Goal: Check status: Check status

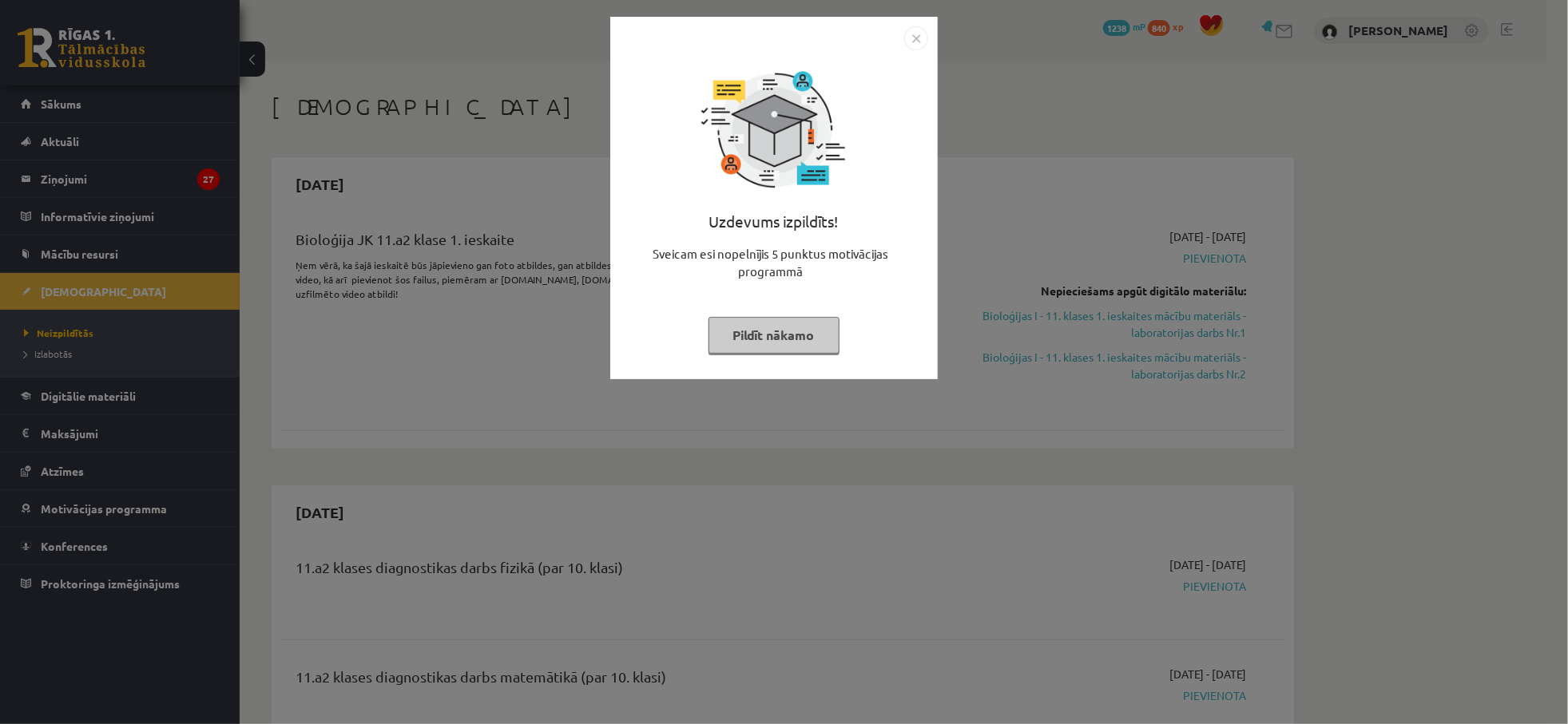
click at [779, 334] on button "Pildīt nākamo" at bounding box center [774, 335] width 131 height 37
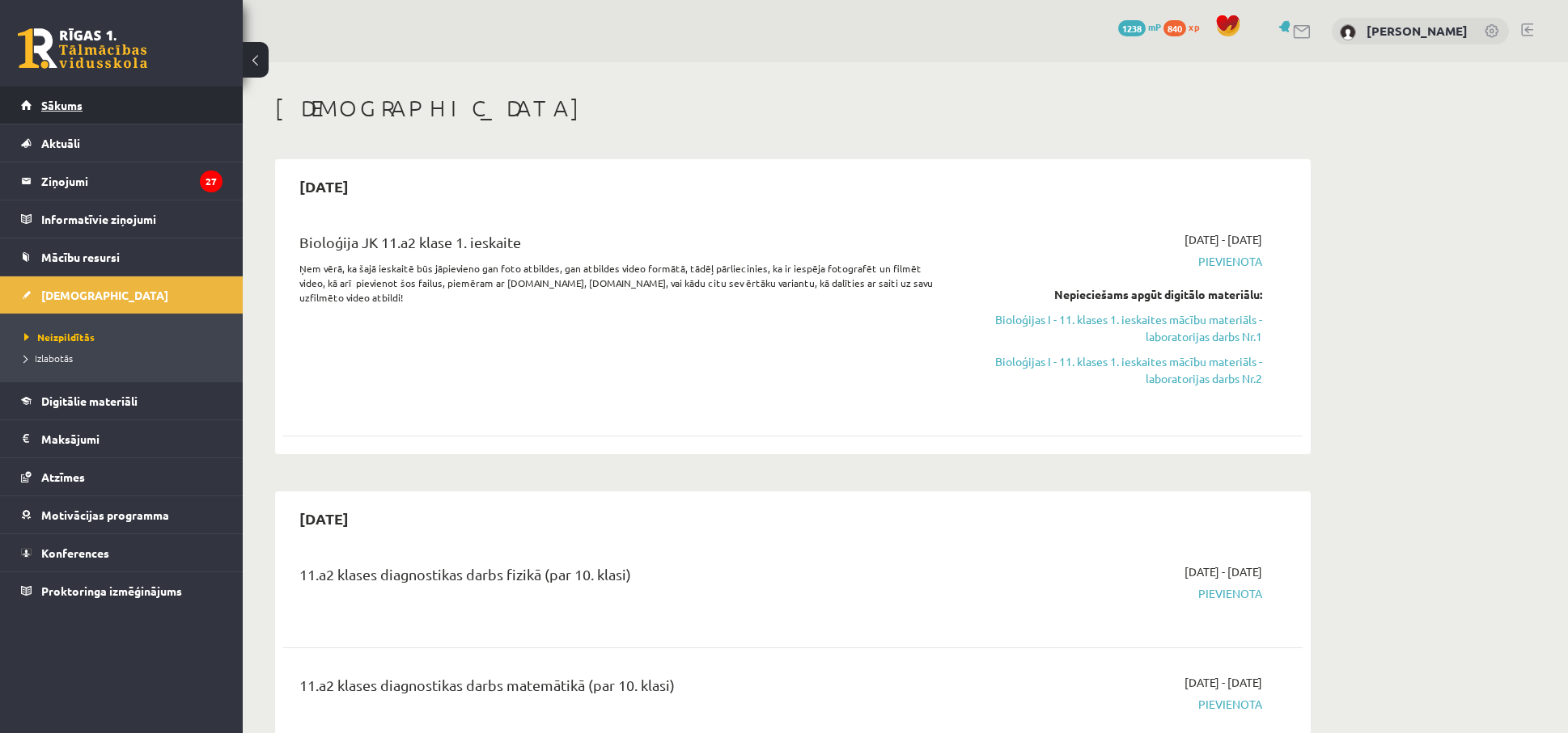
click at [53, 109] on span "Sākums" at bounding box center [62, 104] width 42 height 14
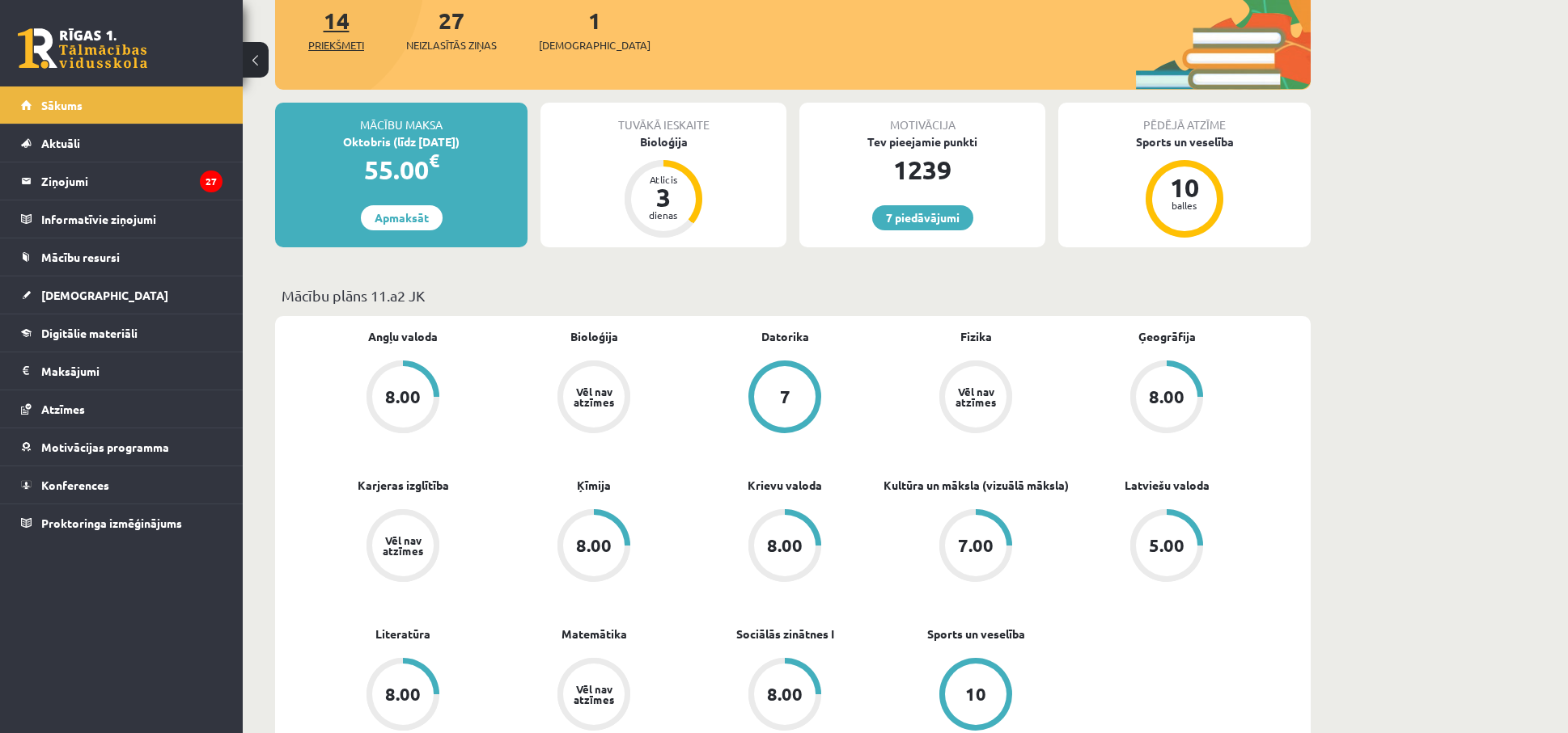
scroll to position [243, 0]
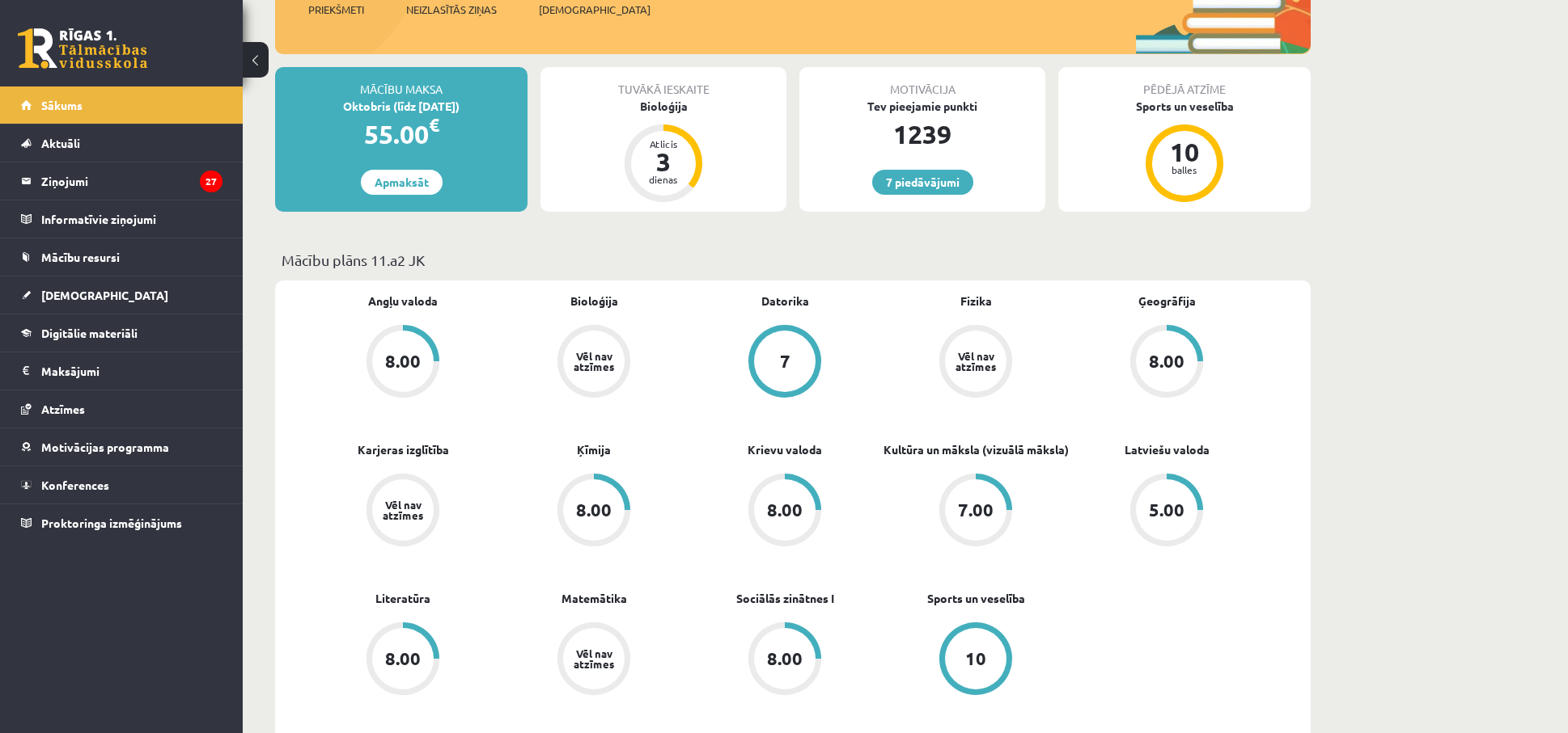
click at [966, 505] on div "7.00" at bounding box center [975, 510] width 36 height 18
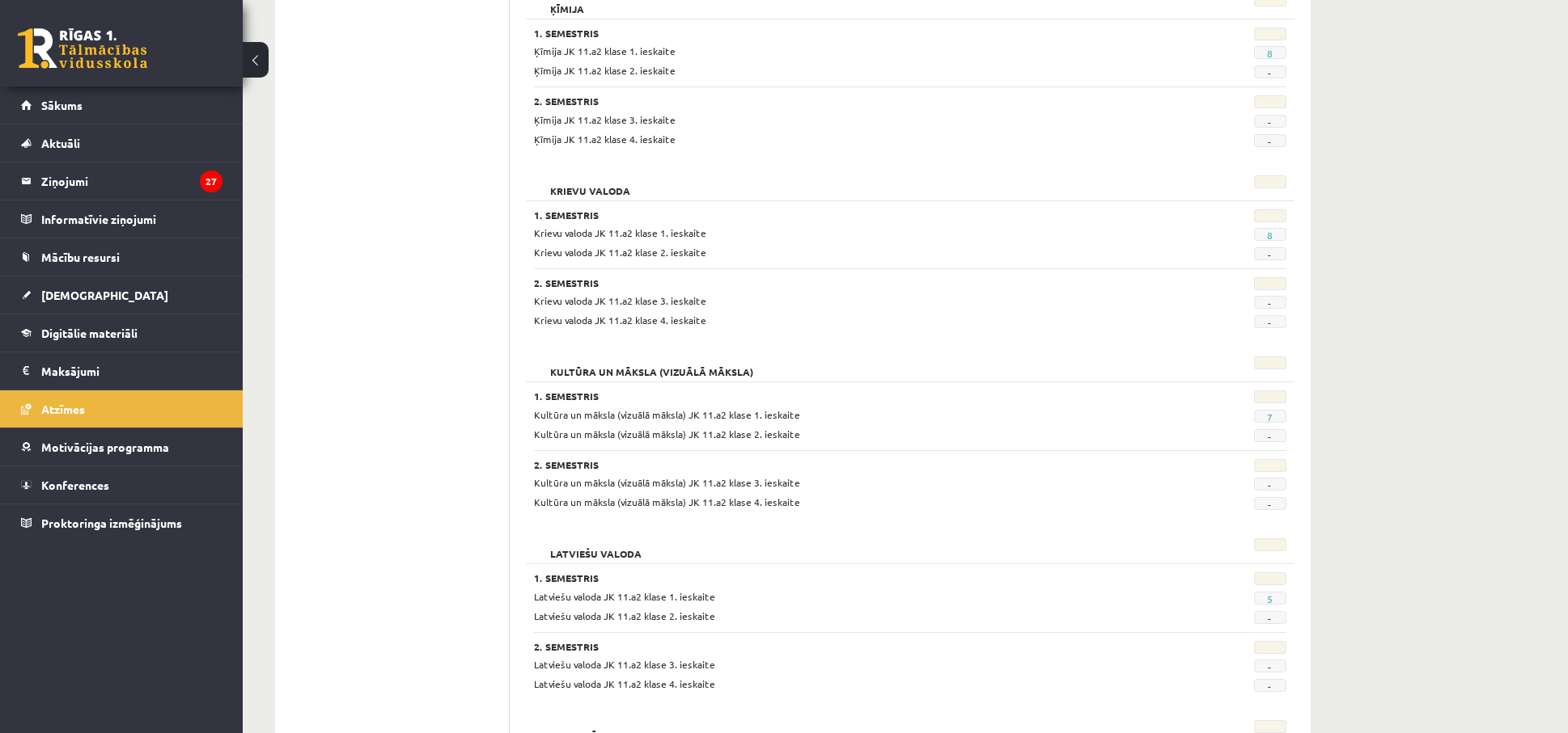
scroll to position [1212, 0]
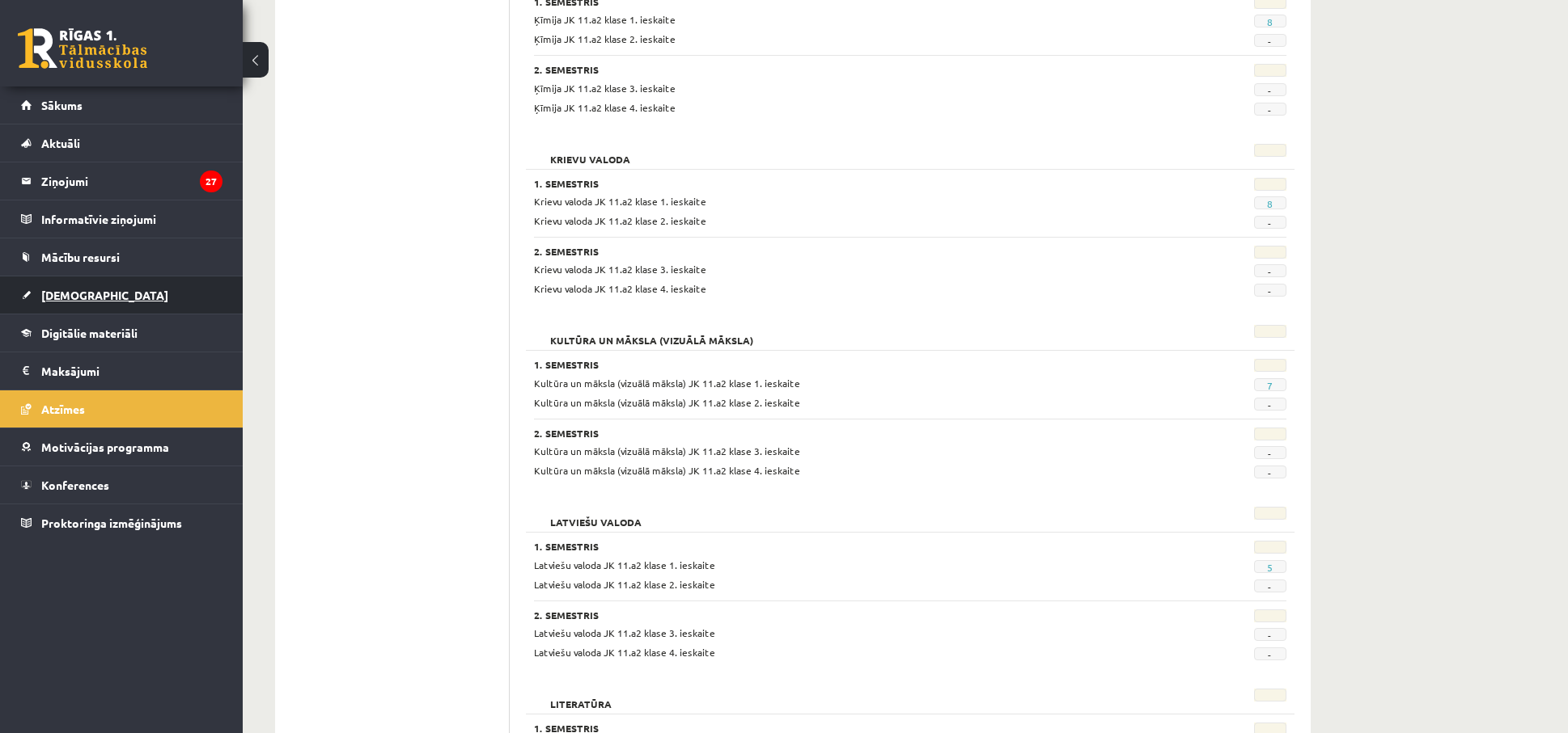
click at [69, 284] on link "[DEMOGRAPHIC_DATA]" at bounding box center [121, 295] width 201 height 37
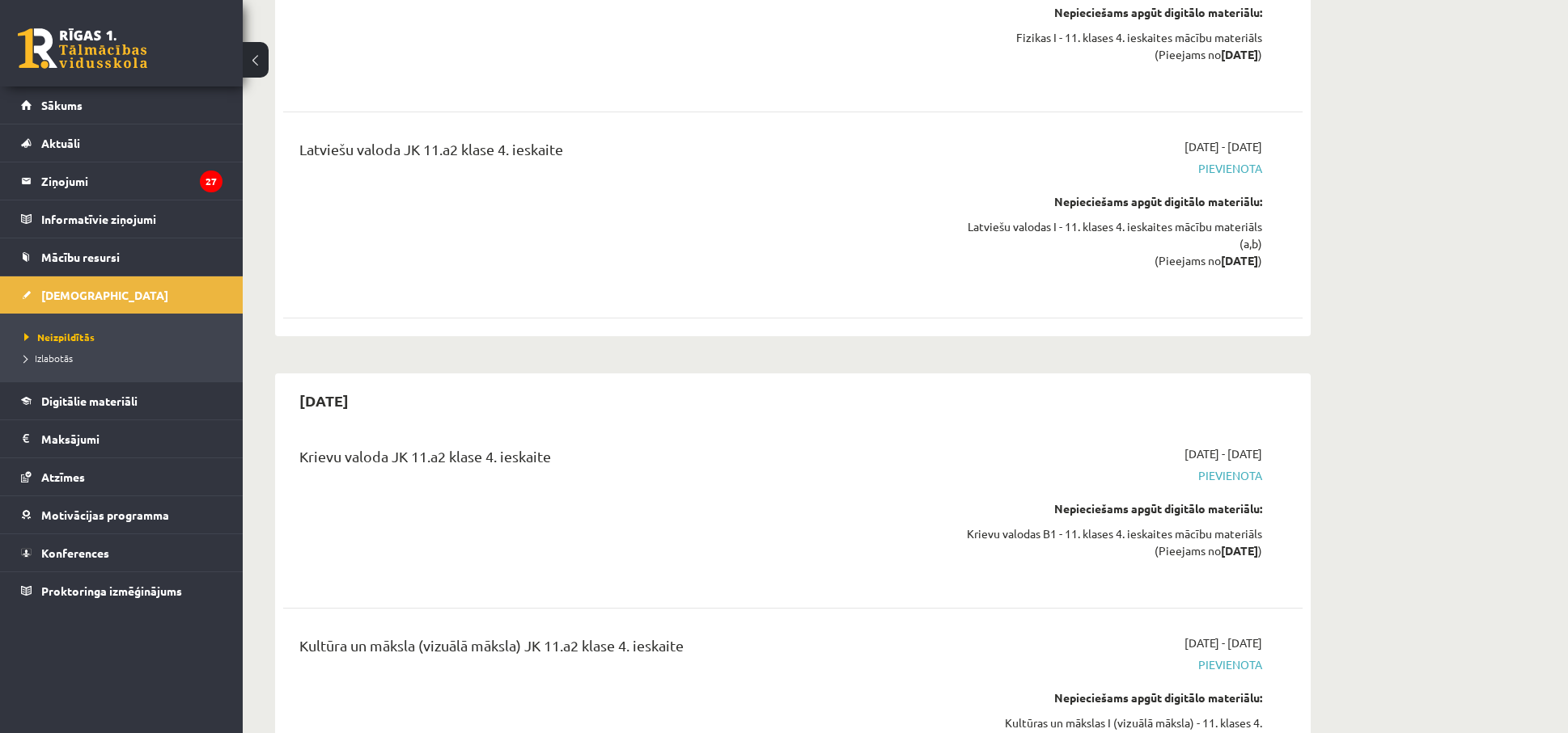
scroll to position [10136, 0]
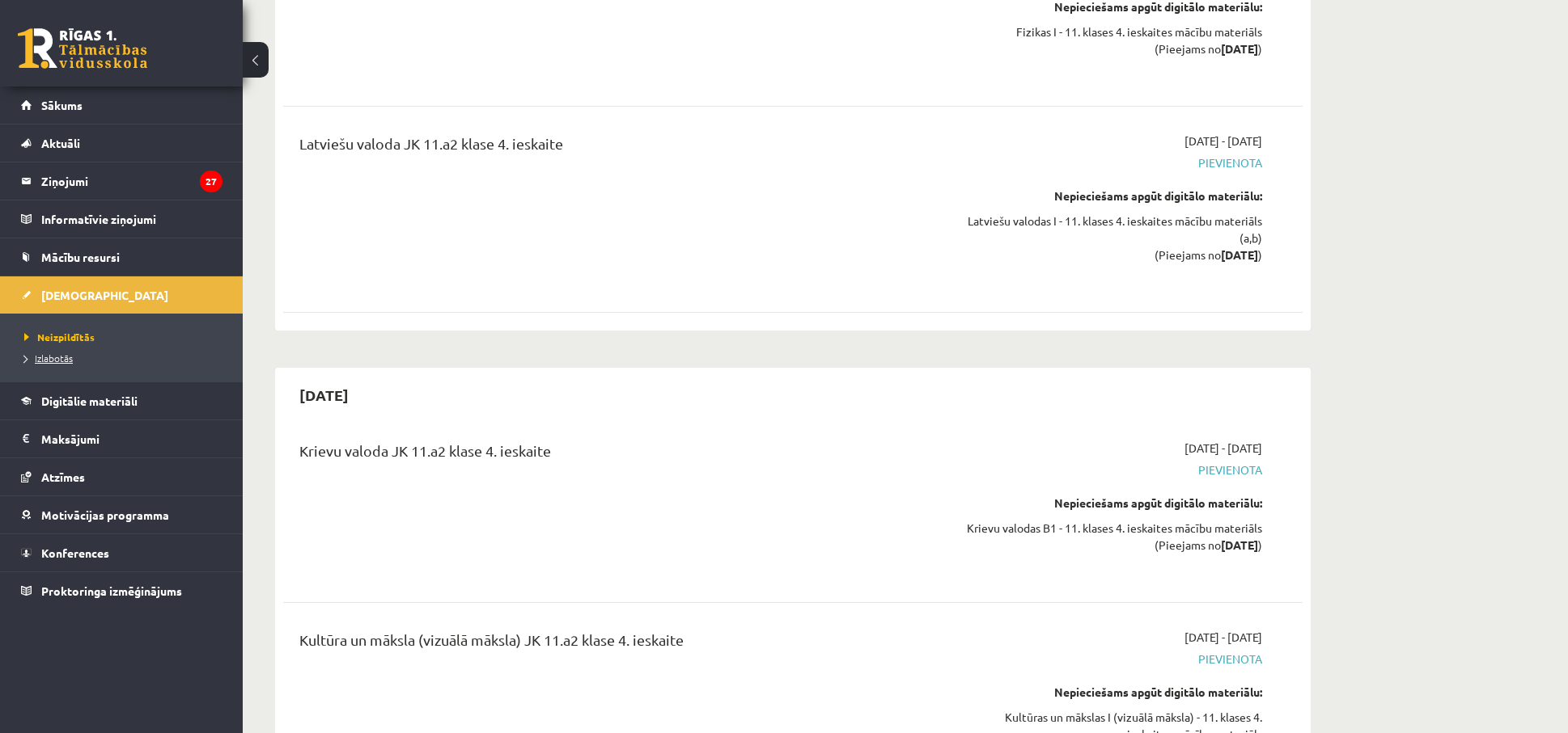
click at [70, 362] on span "Izlabotās" at bounding box center [48, 358] width 48 height 13
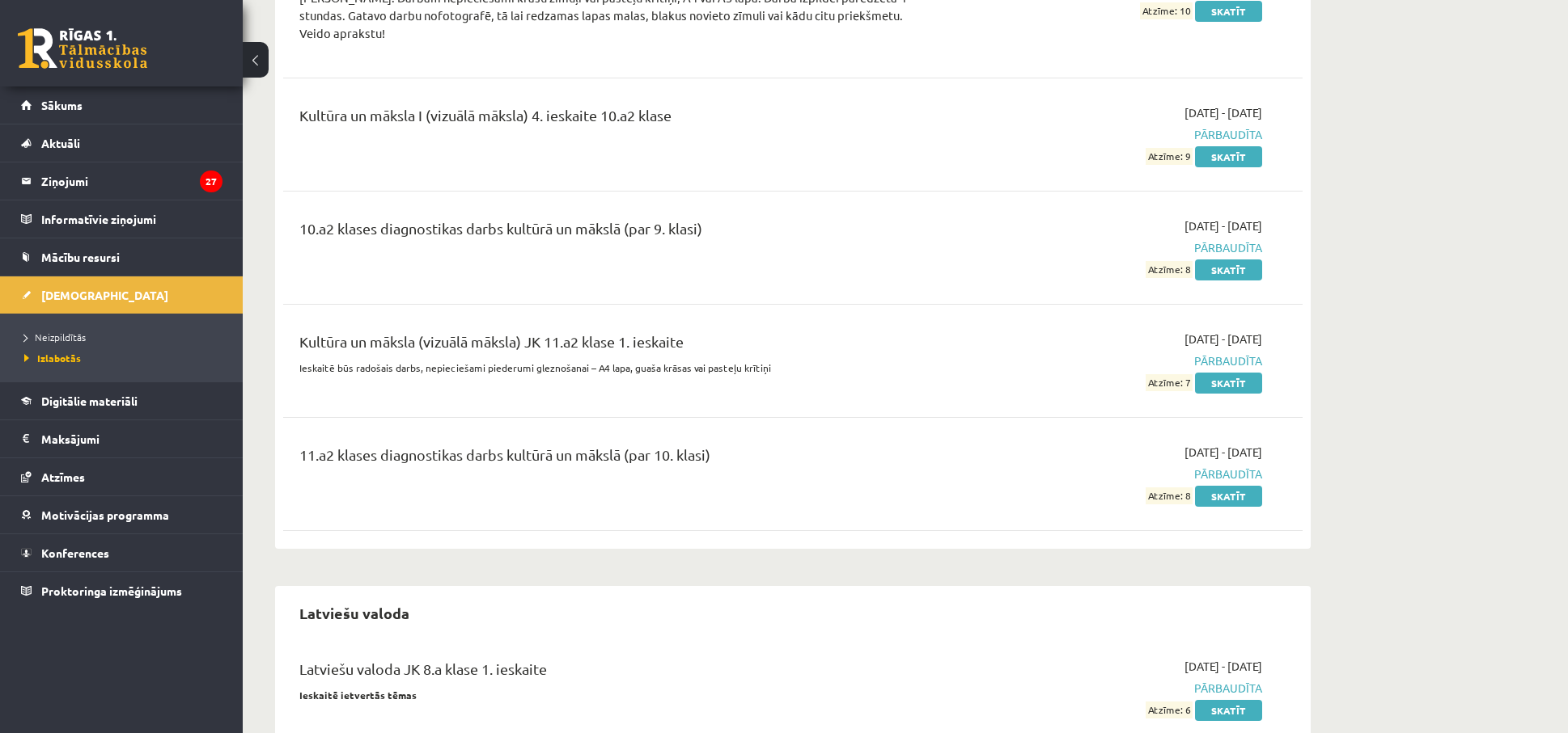
scroll to position [14067, 0]
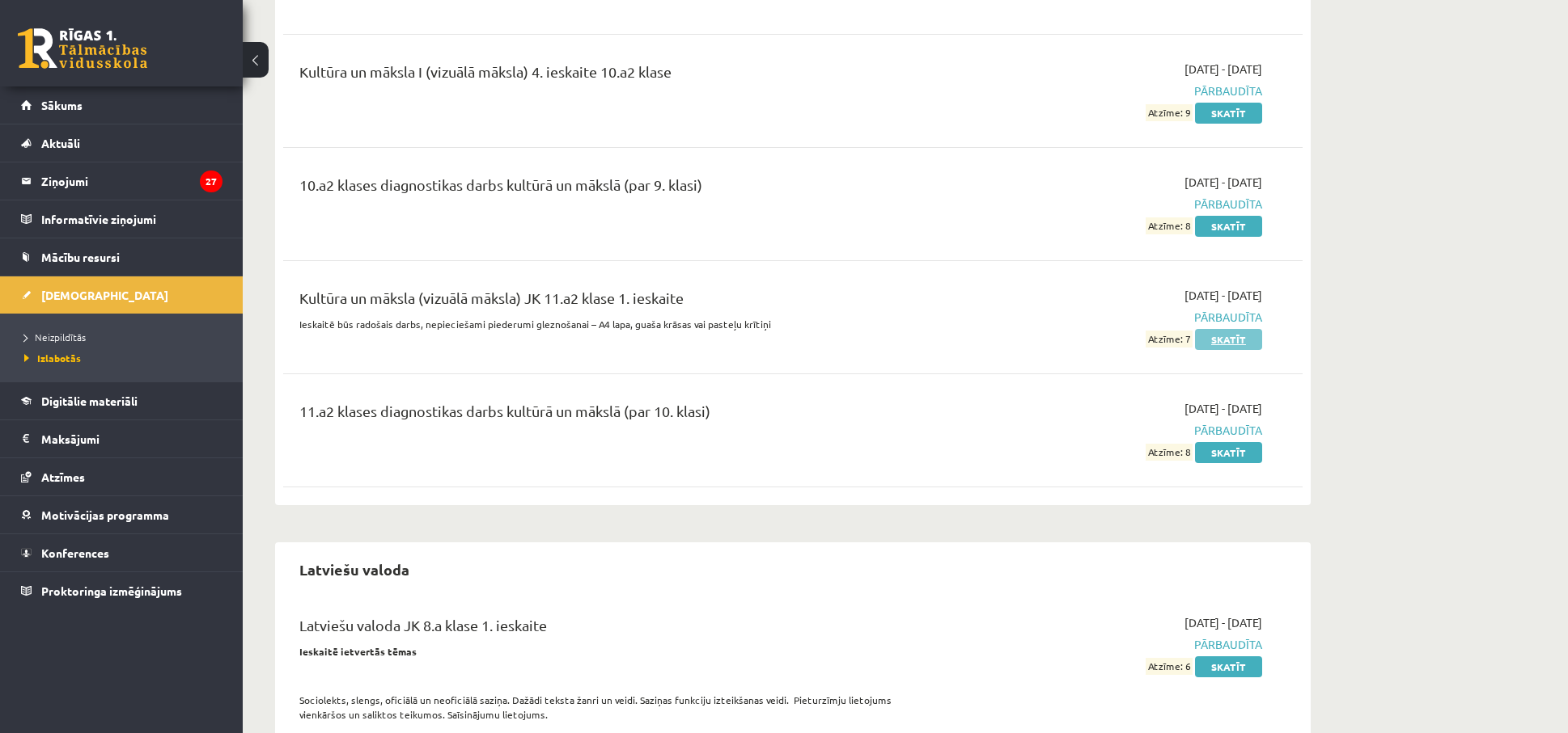
click at [1228, 350] on link "Skatīt" at bounding box center [1228, 339] width 67 height 21
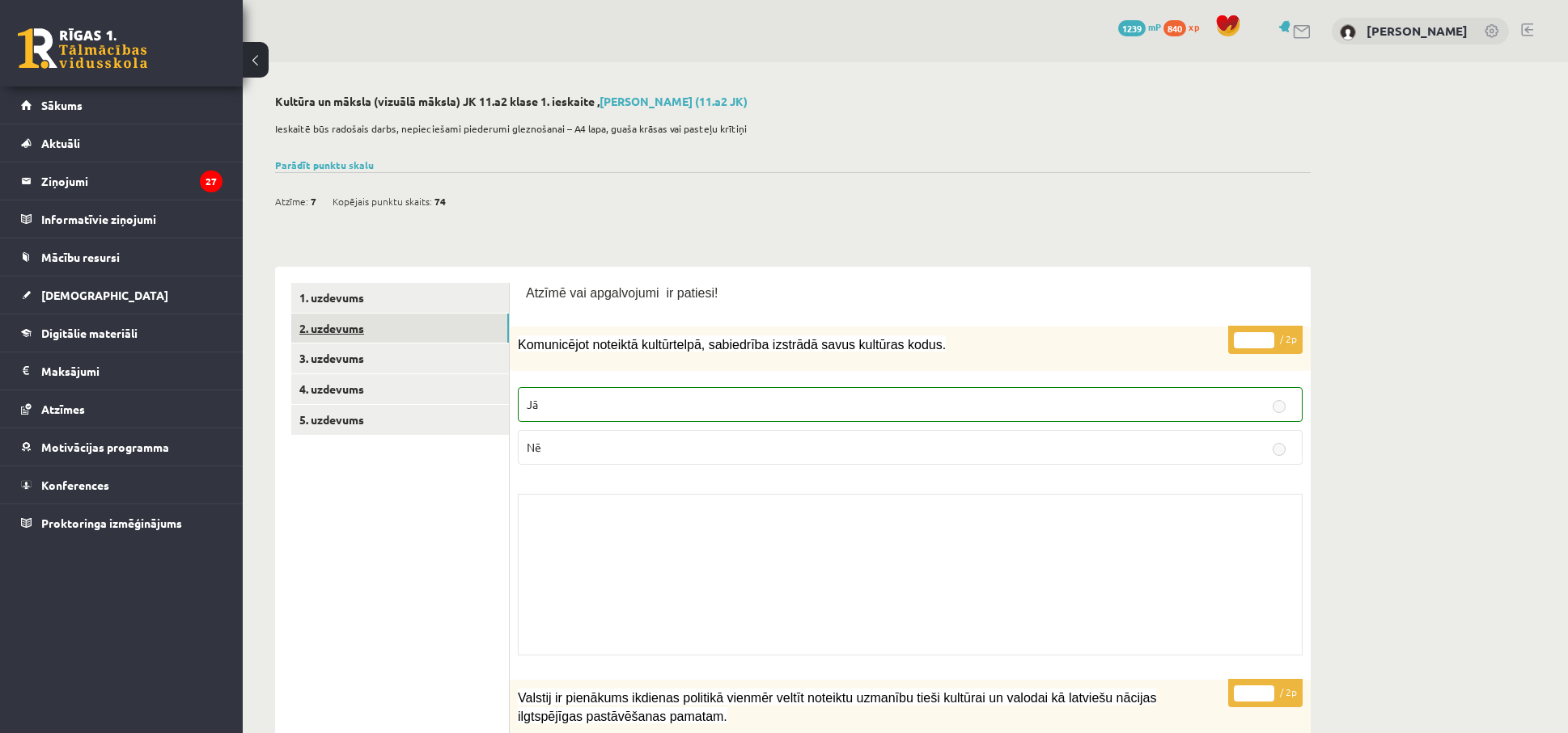
click at [330, 320] on link "2. uzdevums" at bounding box center [400, 328] width 217 height 30
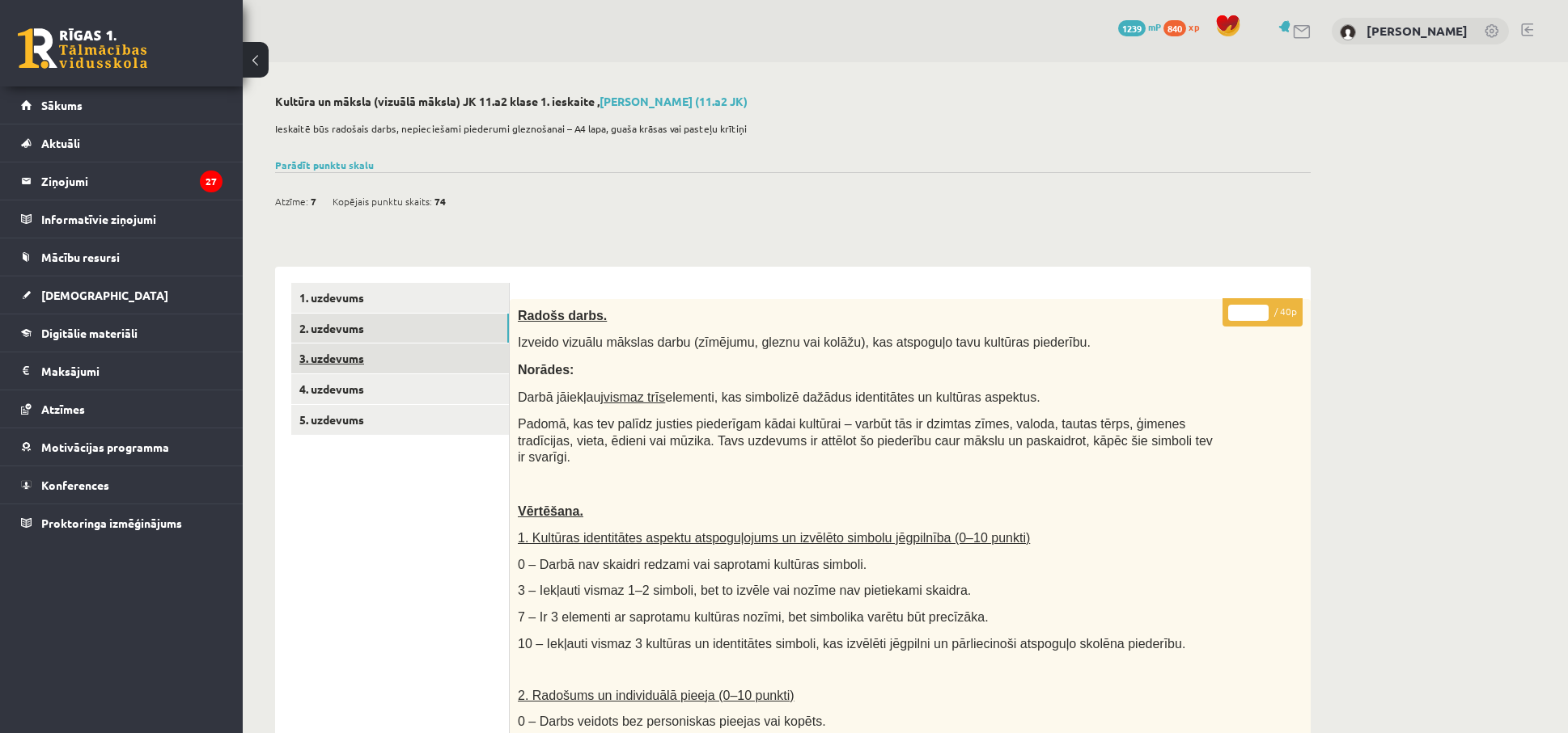
click at [352, 361] on link "3. uzdevums" at bounding box center [400, 358] width 217 height 30
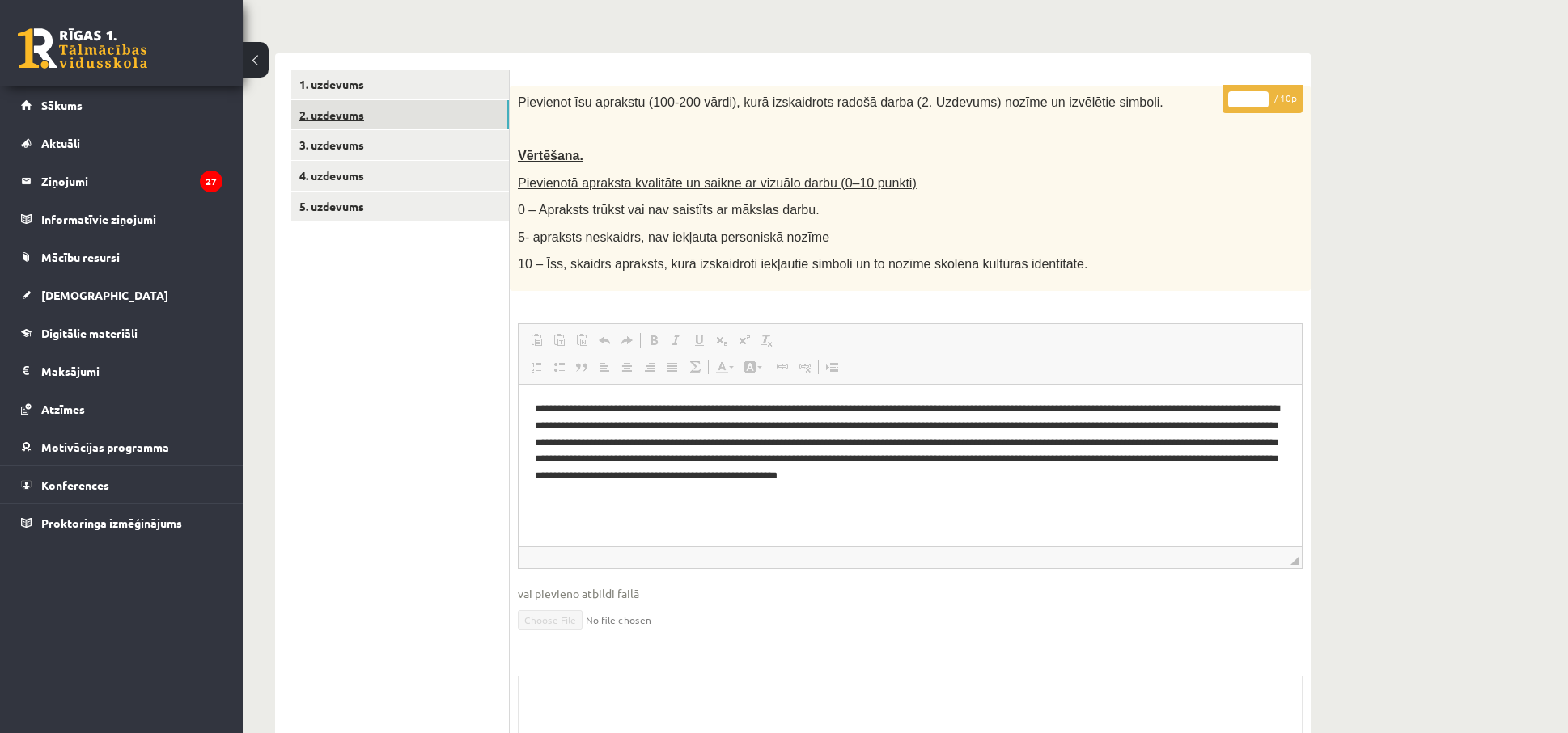
click at [335, 116] on link "2. uzdevums" at bounding box center [400, 115] width 217 height 30
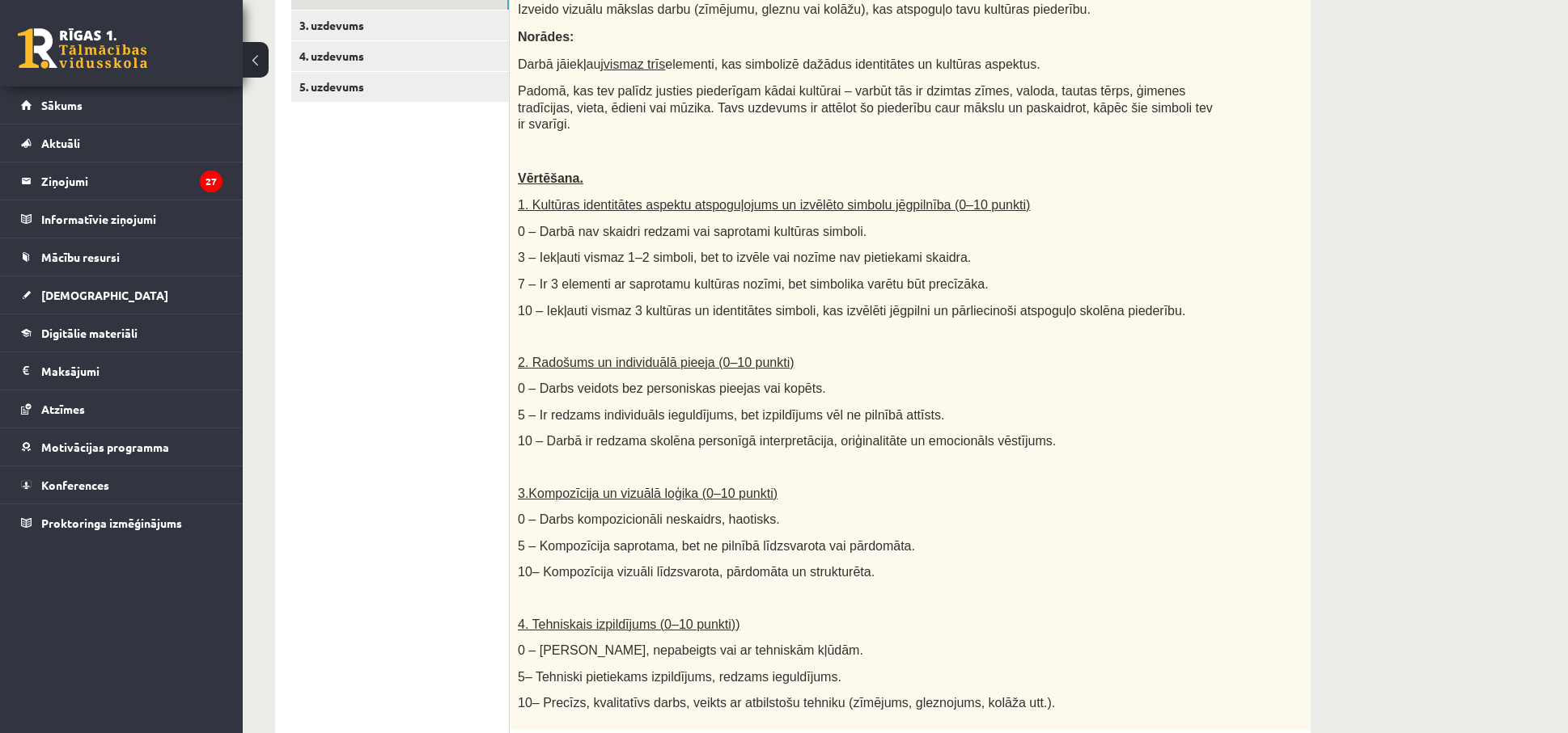
scroll to position [328, 0]
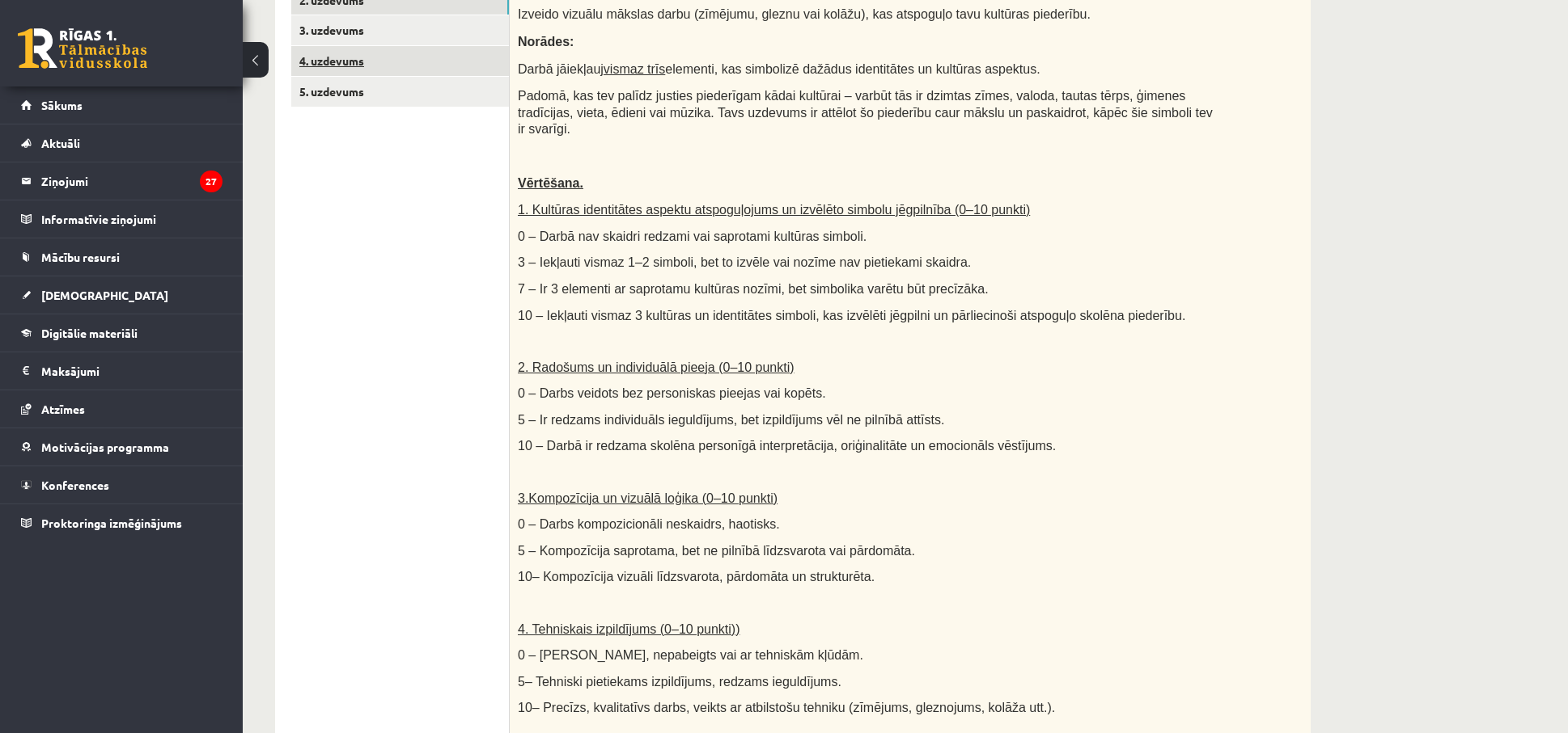
click at [323, 51] on link "4. uzdevums" at bounding box center [400, 60] width 217 height 30
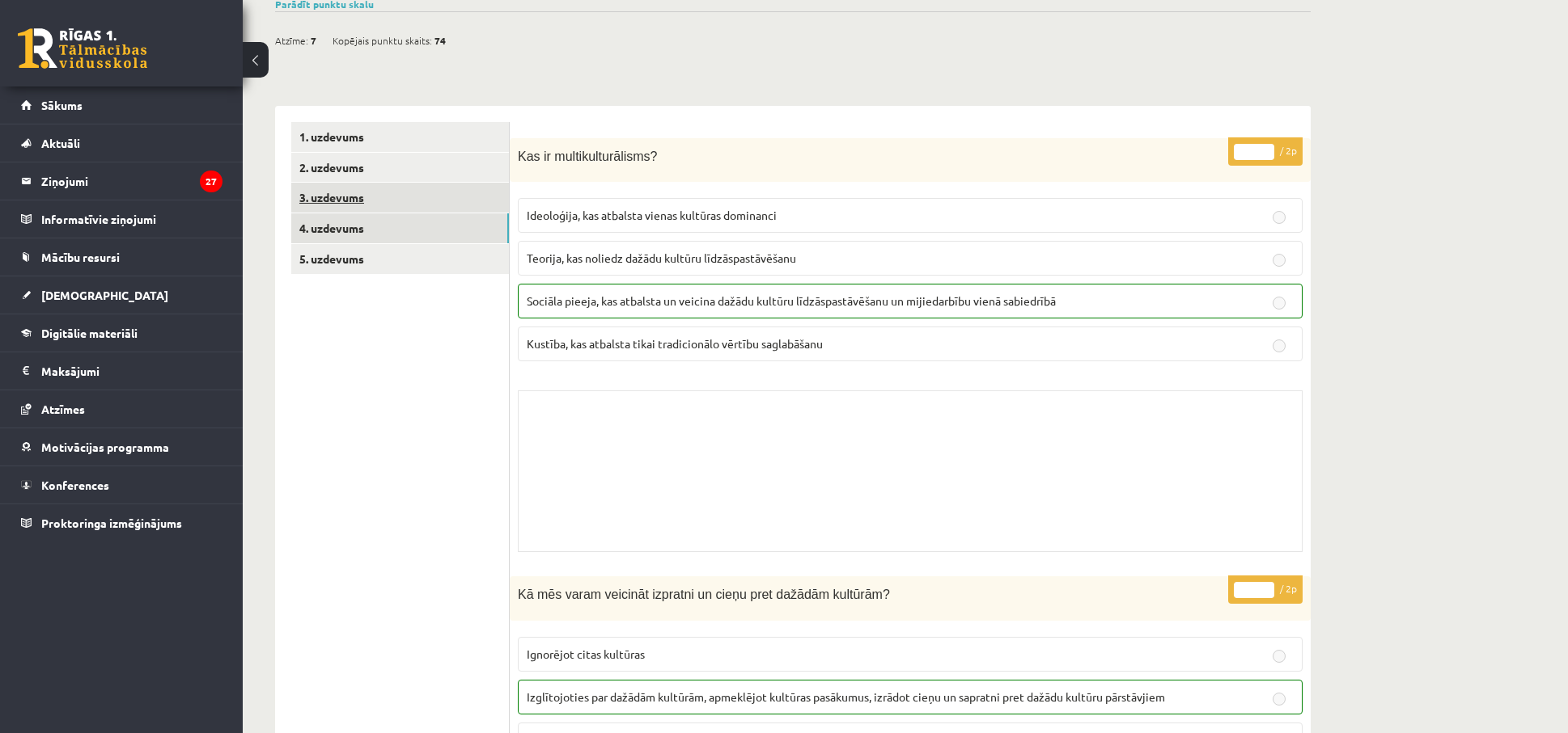
scroll to position [127, 0]
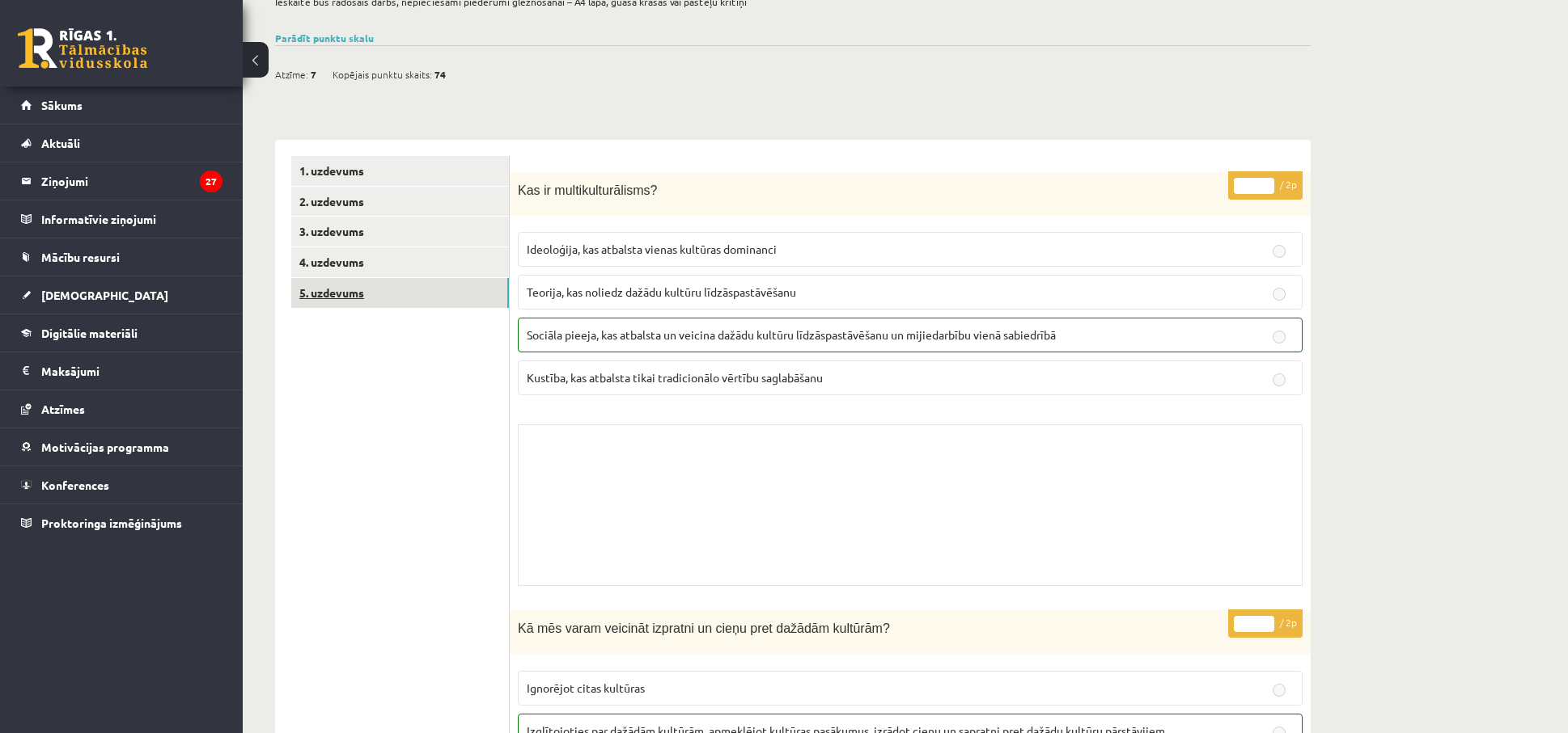
click at [346, 289] on link "5. uzdevums" at bounding box center [400, 293] width 217 height 30
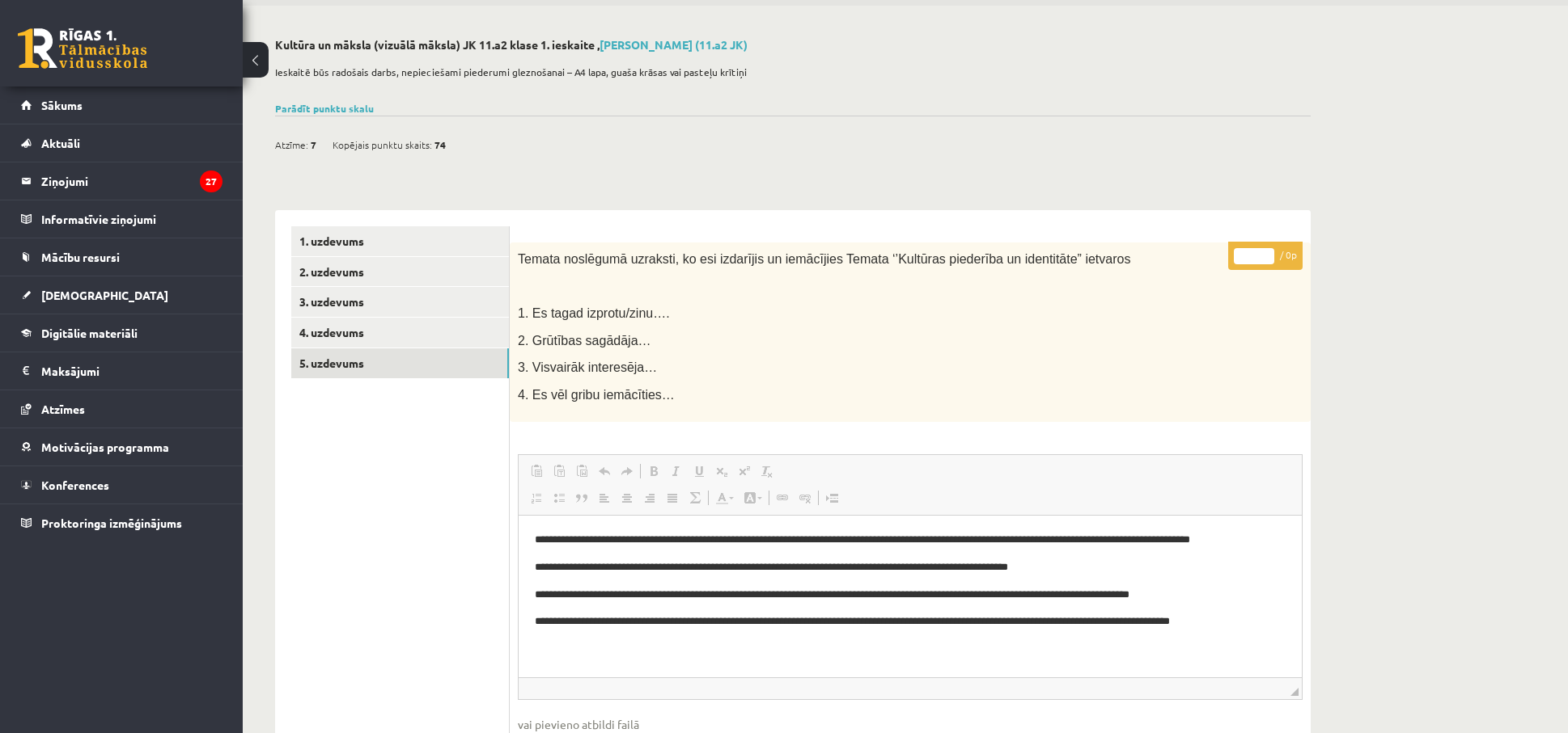
scroll to position [0, 0]
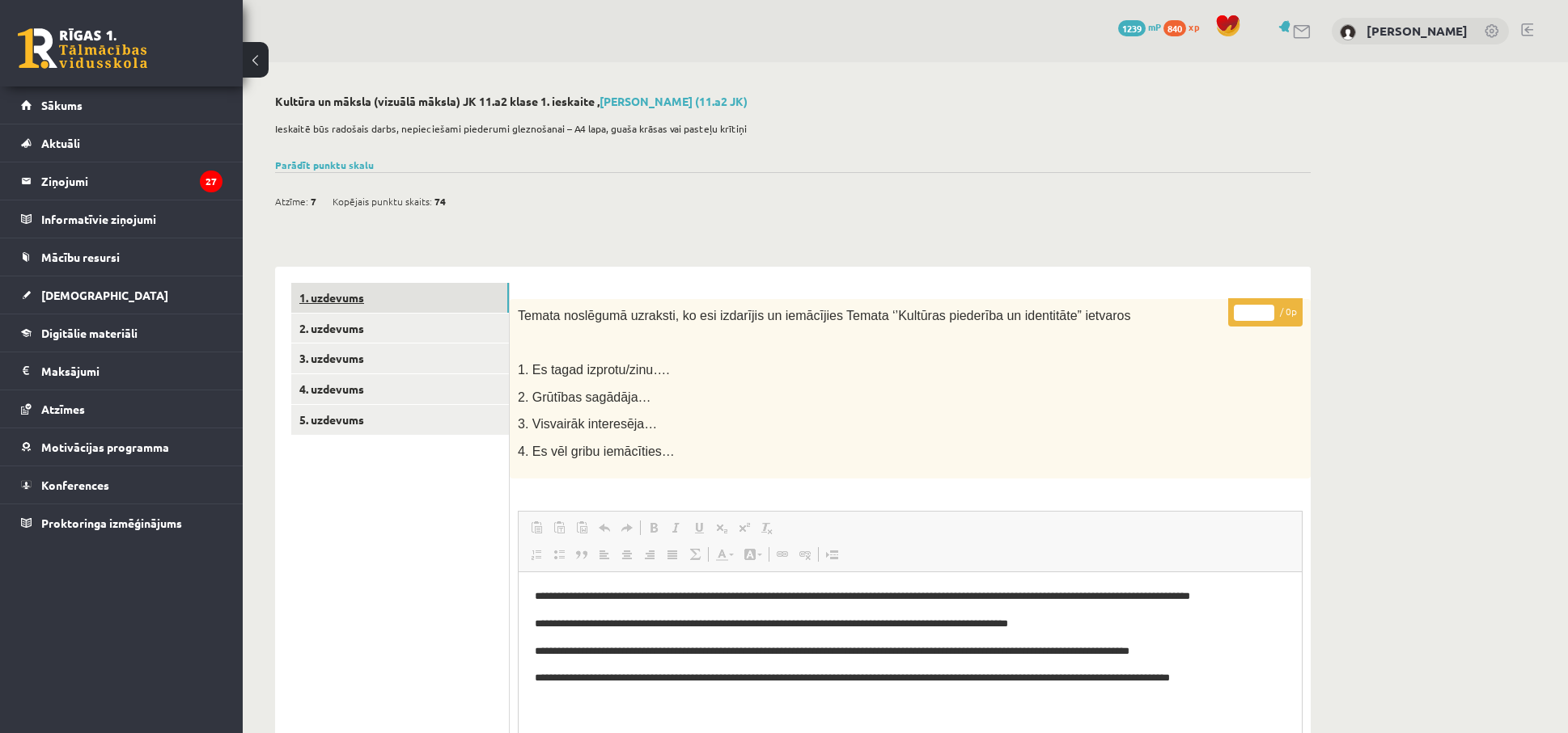
click at [325, 292] on link "1. uzdevums" at bounding box center [400, 298] width 217 height 30
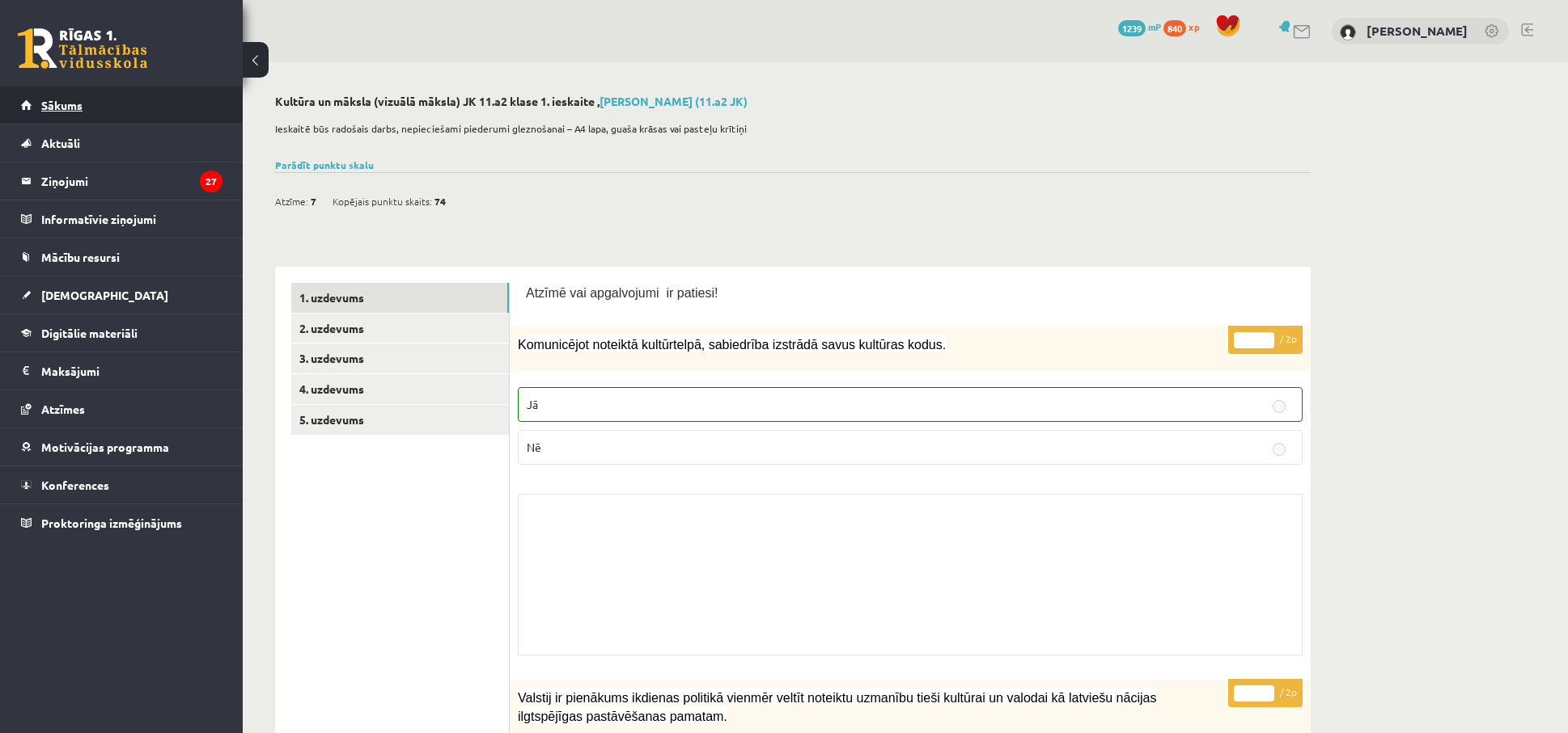
click at [65, 109] on span "Sākums" at bounding box center [62, 104] width 42 height 14
